Goal: Communication & Community: Connect with others

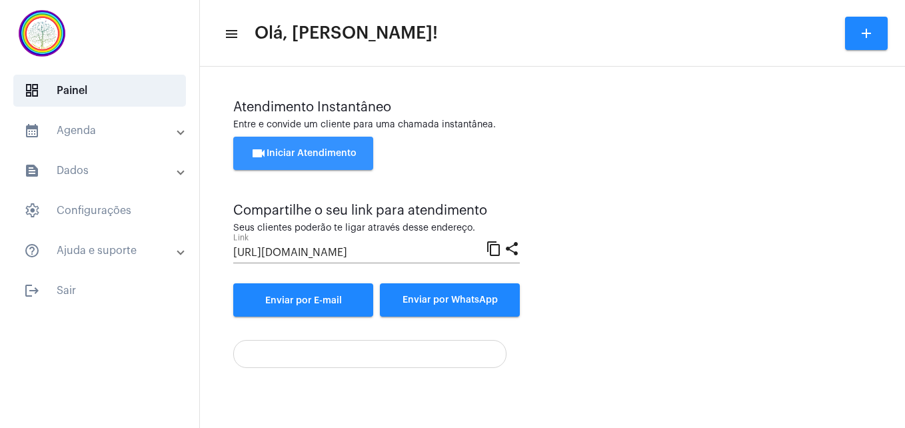
click at [322, 151] on span "videocam Iniciar Atendimento" at bounding box center [304, 153] width 106 height 9
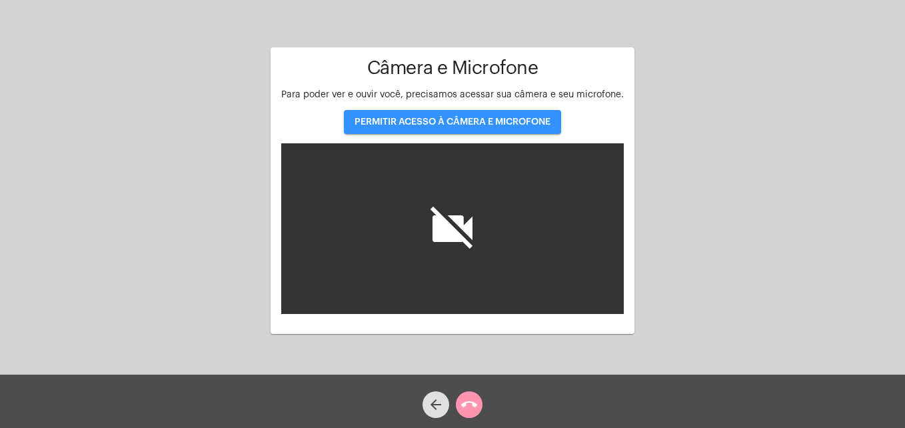
click at [465, 129] on button "PERMITIR ACESSO À CÂMERA E MICROFONE" at bounding box center [452, 122] width 217 height 24
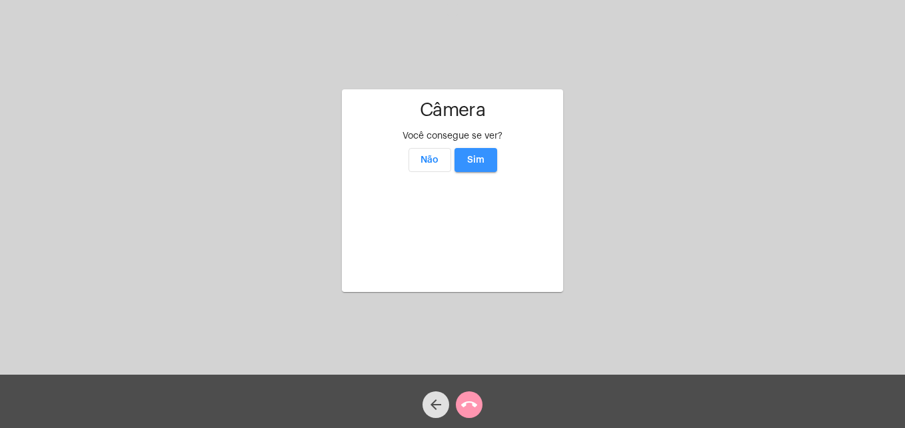
click at [481, 148] on button "Sim" at bounding box center [476, 160] width 43 height 24
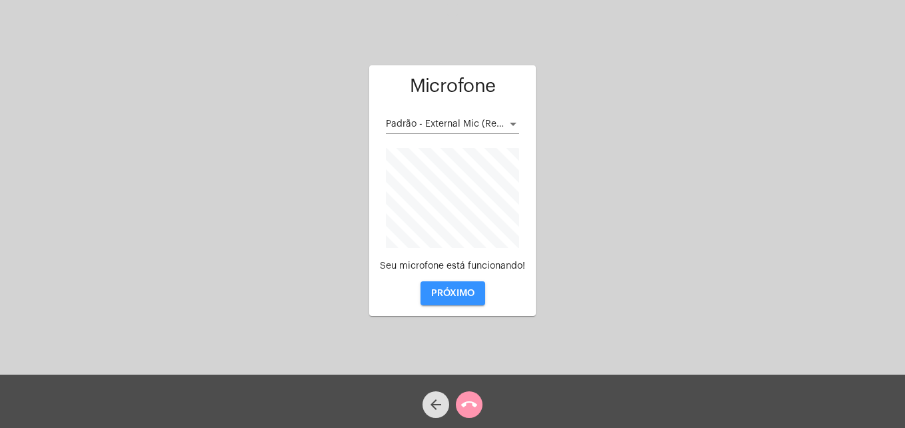
click at [443, 294] on span "PRÓXIMO" at bounding box center [452, 293] width 43 height 9
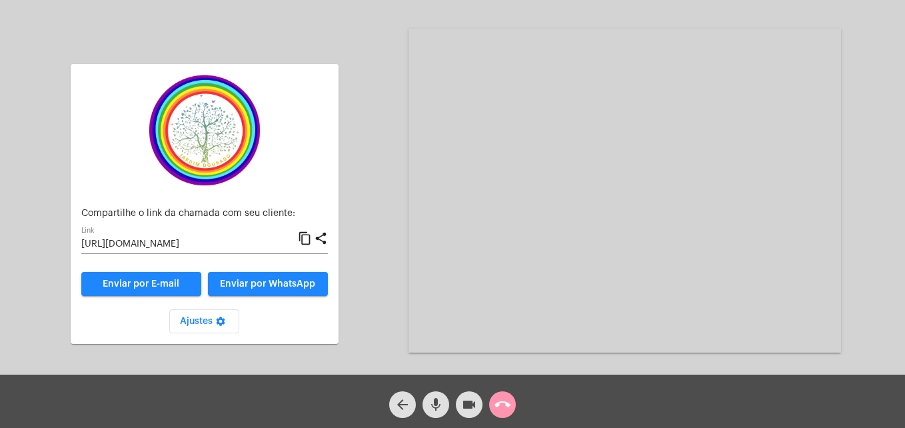
click at [305, 238] on mat-icon "content_copy" at bounding box center [305, 239] width 14 height 16
click at [435, 412] on mat-icon "mic" at bounding box center [436, 405] width 16 height 16
click at [435, 412] on mat-icon "mic_off" at bounding box center [436, 405] width 16 height 16
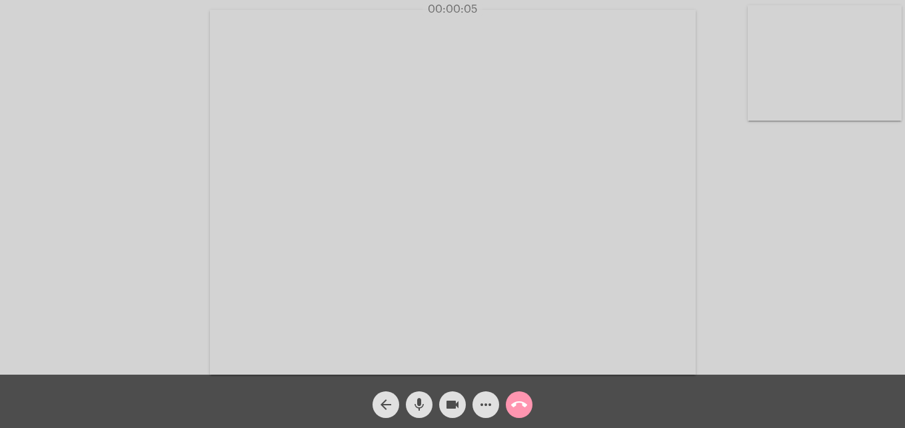
click at [759, 101] on video at bounding box center [825, 62] width 154 height 115
click at [353, 347] on video at bounding box center [574, 191] width 486 height 365
